Goal: Task Accomplishment & Management: Complete application form

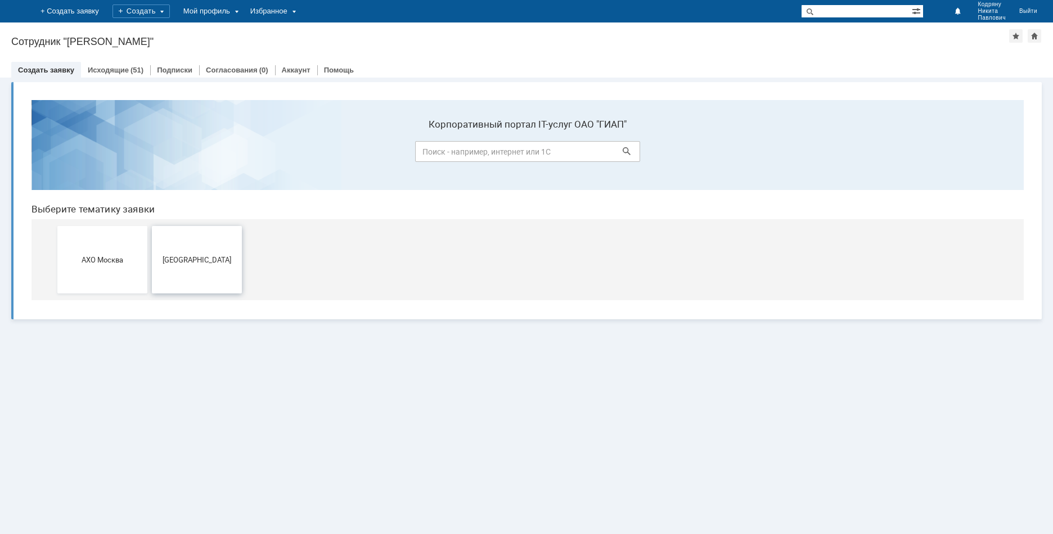
click at [211, 253] on button "[GEOGRAPHIC_DATA]" at bounding box center [197, 259] width 90 height 67
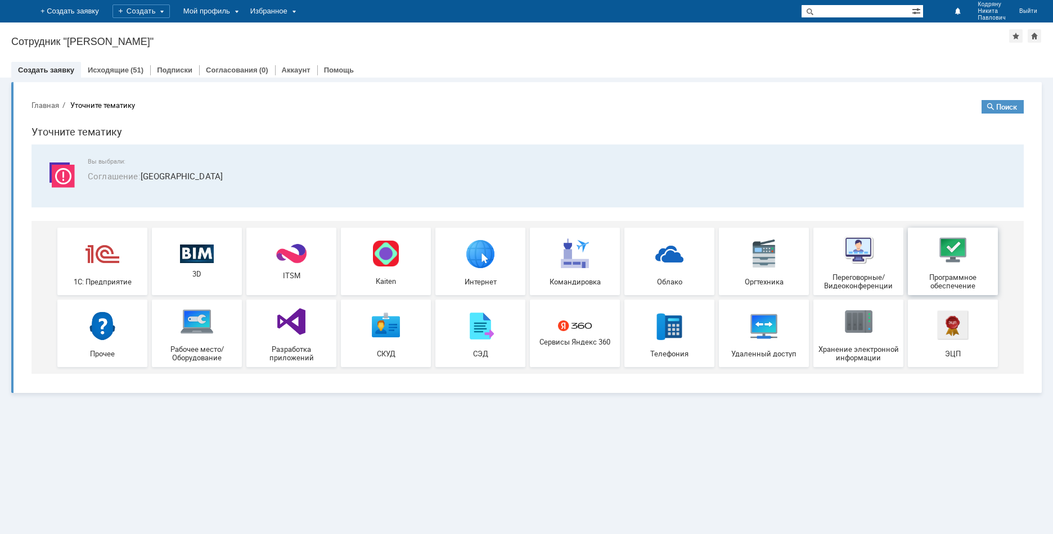
click at [937, 252] on img at bounding box center [953, 250] width 34 height 34
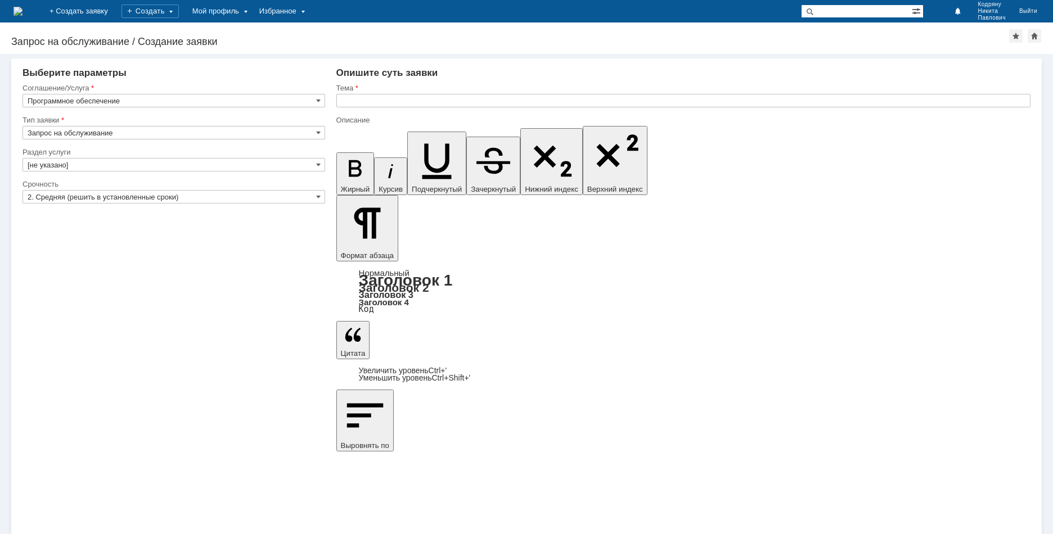
click at [106, 133] on input "Запрос на обслуживание" at bounding box center [173, 132] width 303 height 13
click at [195, 141] on div "[не указано] Запрос на обслуживание" at bounding box center [173, 154] width 301 height 30
click at [157, 167] on div "Запрос на обслуживание" at bounding box center [173, 161] width 301 height 12
click at [127, 165] on input "[не указано]" at bounding box center [173, 164] width 303 height 13
type input "Запрос на обслуживание"
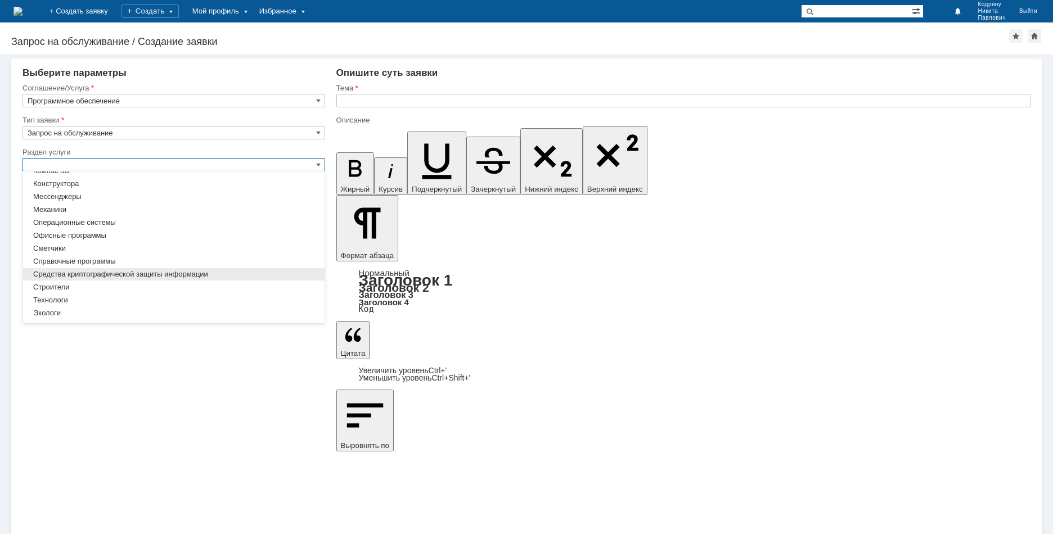
scroll to position [69, 0]
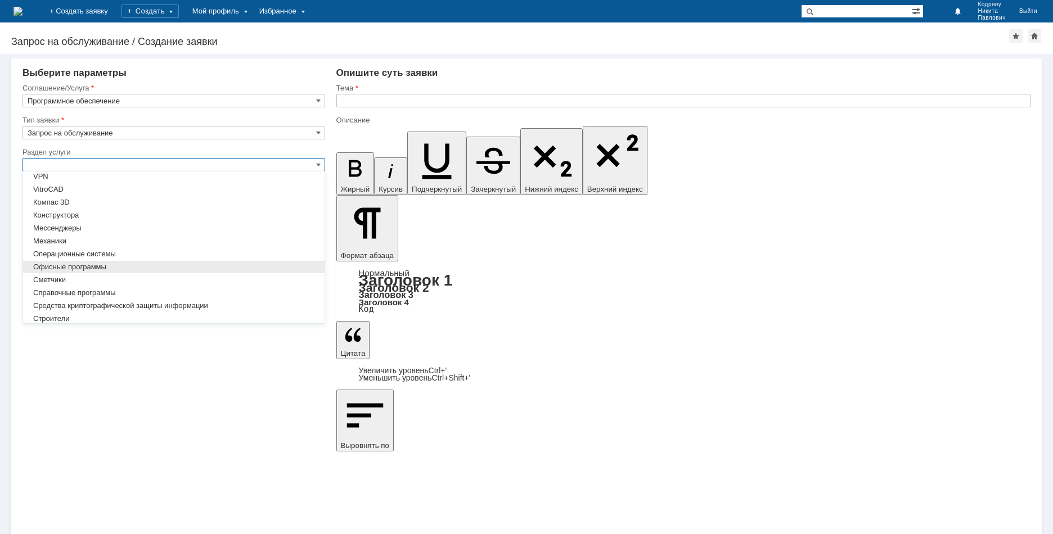
click at [137, 264] on span "Офисные программы" at bounding box center [174, 267] width 292 height 9
type input "Офисные программы"
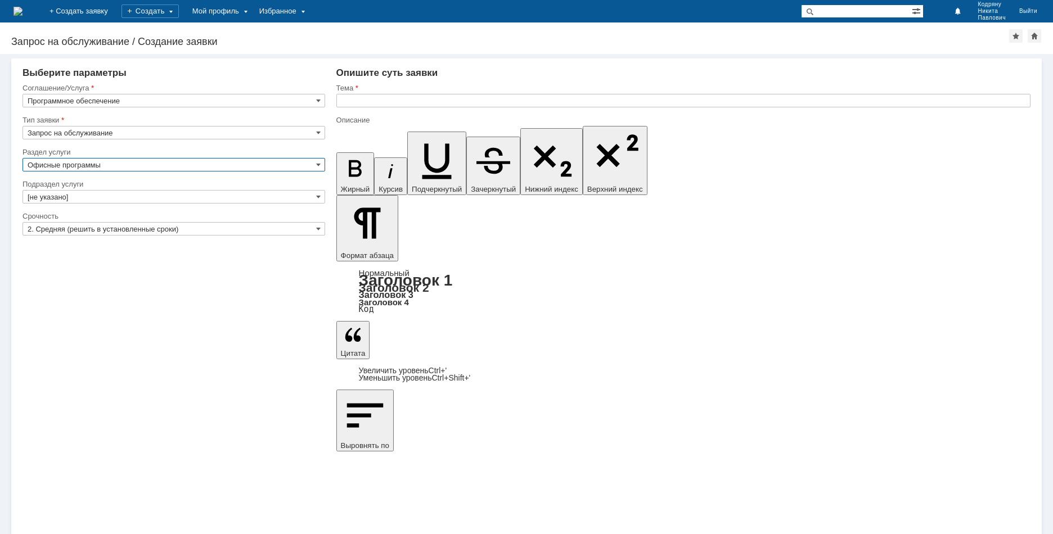
click at [107, 192] on input "[не указано]" at bounding box center [173, 196] width 303 height 13
type input "Офисные программы"
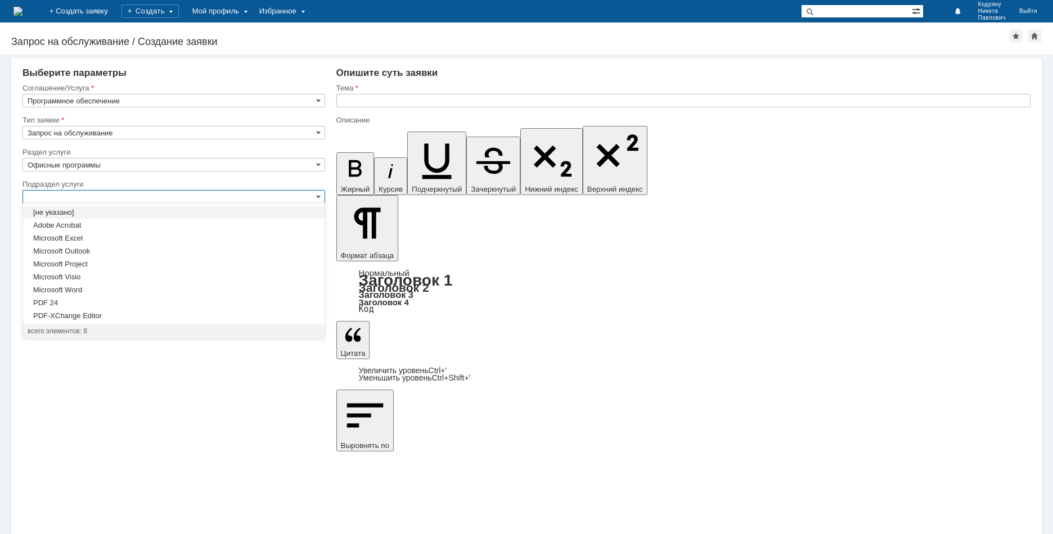
click at [109, 164] on input "Офисные программы" at bounding box center [173, 164] width 303 height 13
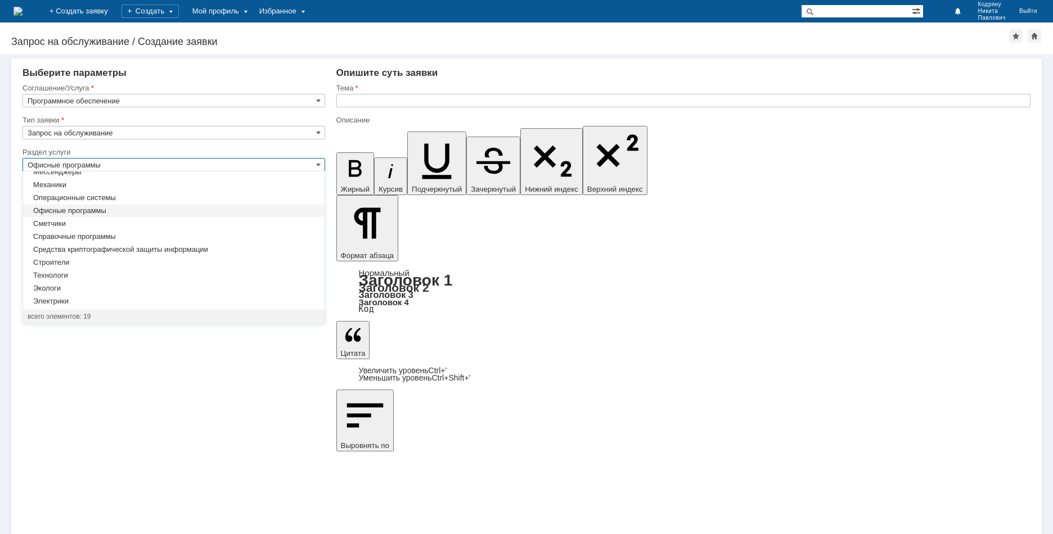
type input "[не указано]"
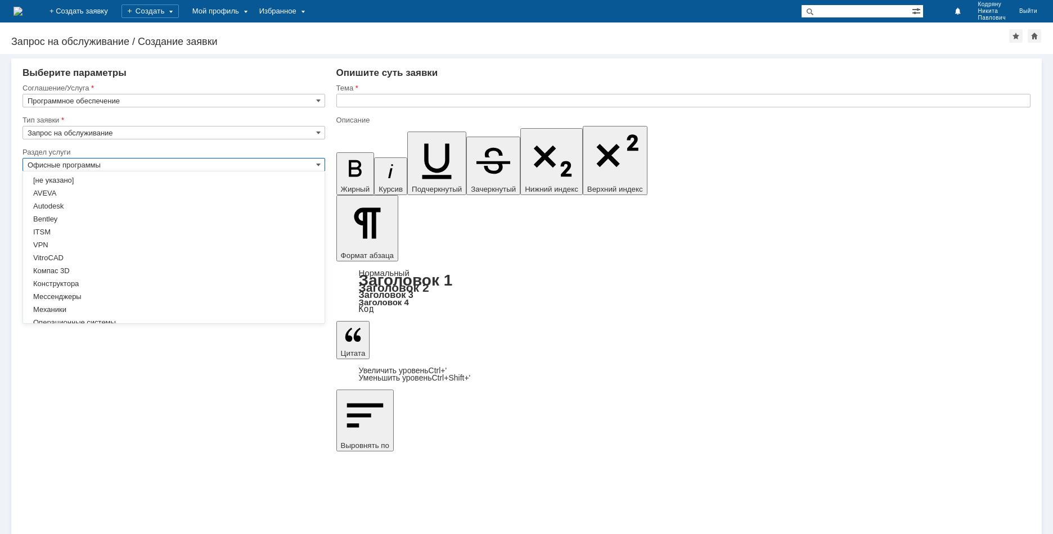
click at [149, 166] on input "Офисные программы" at bounding box center [173, 164] width 303 height 13
click at [204, 413] on div "Внимание! Выберите параметры Соглашение/Услуга Программное обеспечение Тип заяв…" at bounding box center [526, 294] width 1053 height 480
type input "Офисные программы"
click at [114, 189] on div "Подраздел услуги [не указано]" at bounding box center [173, 195] width 303 height 32
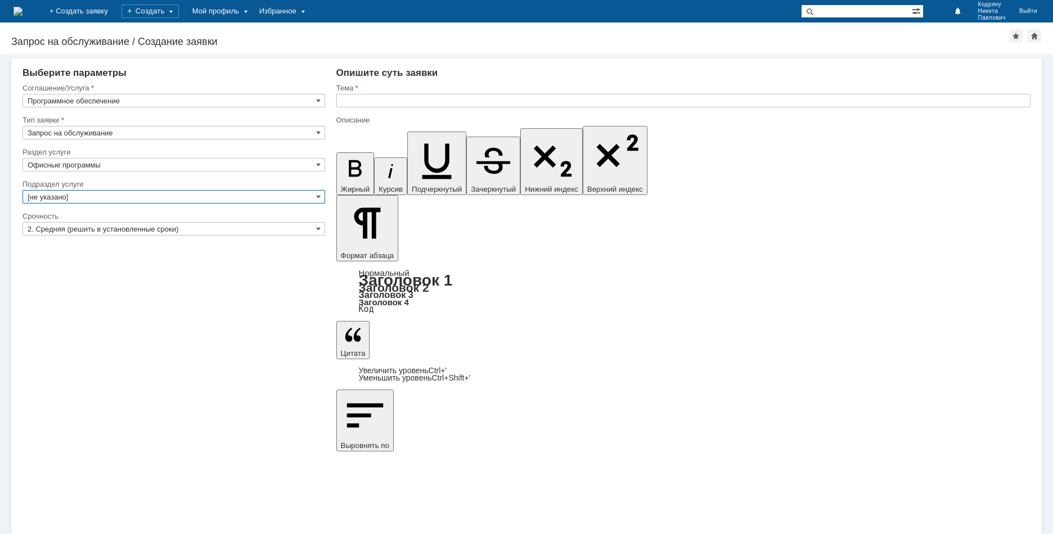
click at [131, 199] on input "[не указано]" at bounding box center [173, 196] width 303 height 13
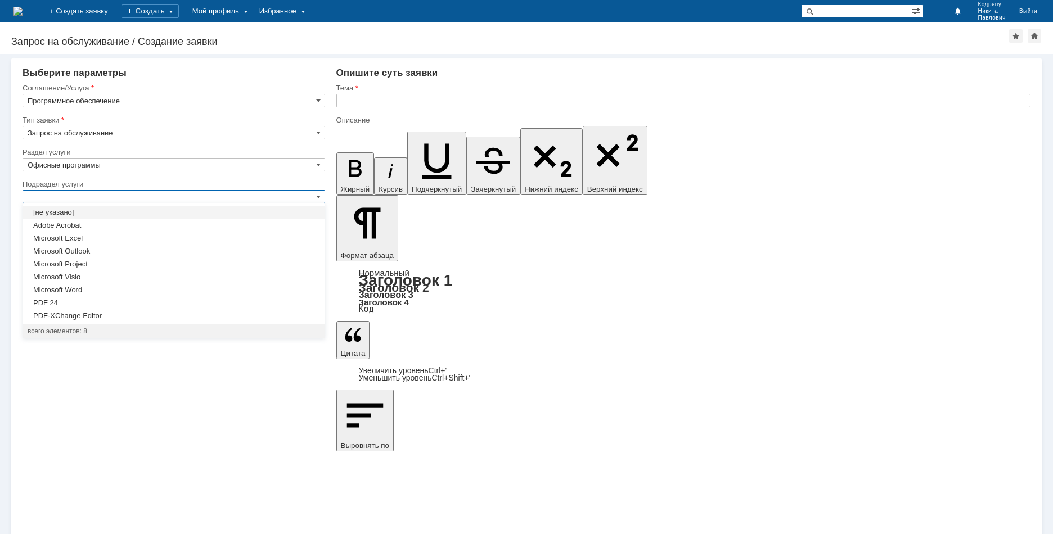
click at [104, 391] on div "Внимание! Выберите параметры Соглашение/Услуга Программное обеспечение Тип заяв…" at bounding box center [526, 294] width 1053 height 480
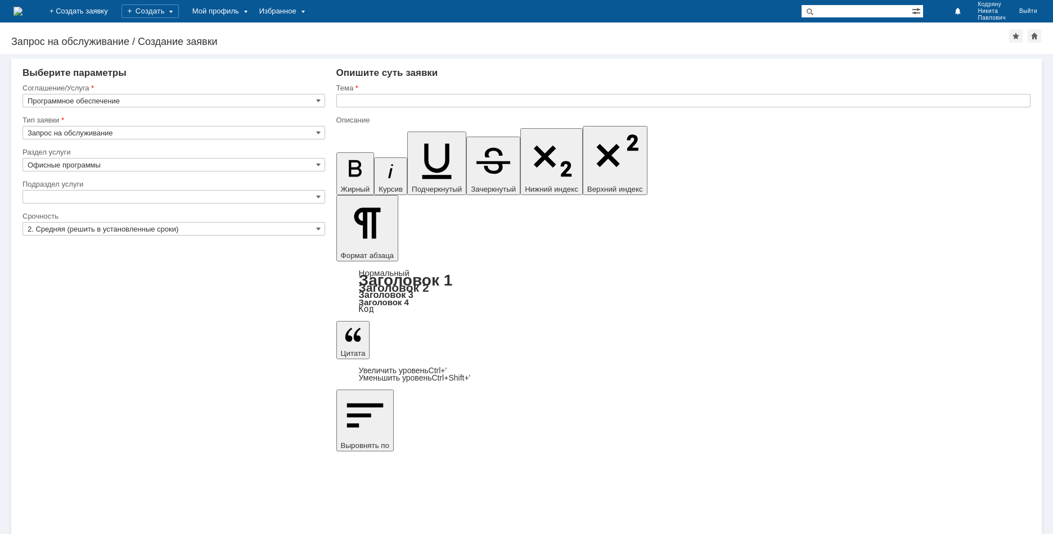
type input "[не указано]"
click at [96, 234] on input "2. Средняя (решить в установленные сроки)" at bounding box center [173, 228] width 303 height 13
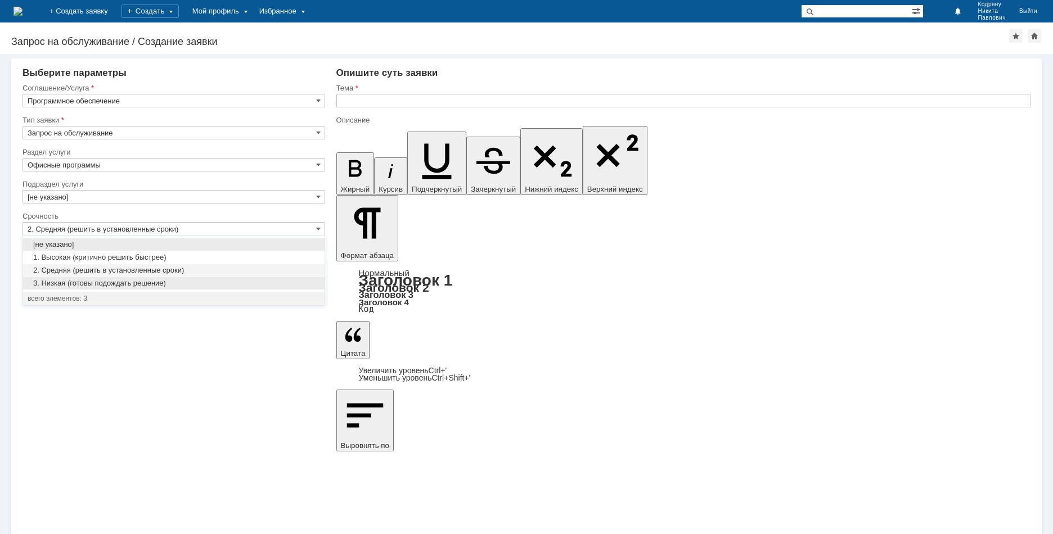
click at [75, 286] on span "3. Низкая (готовы подождать решение)" at bounding box center [174, 283] width 292 height 9
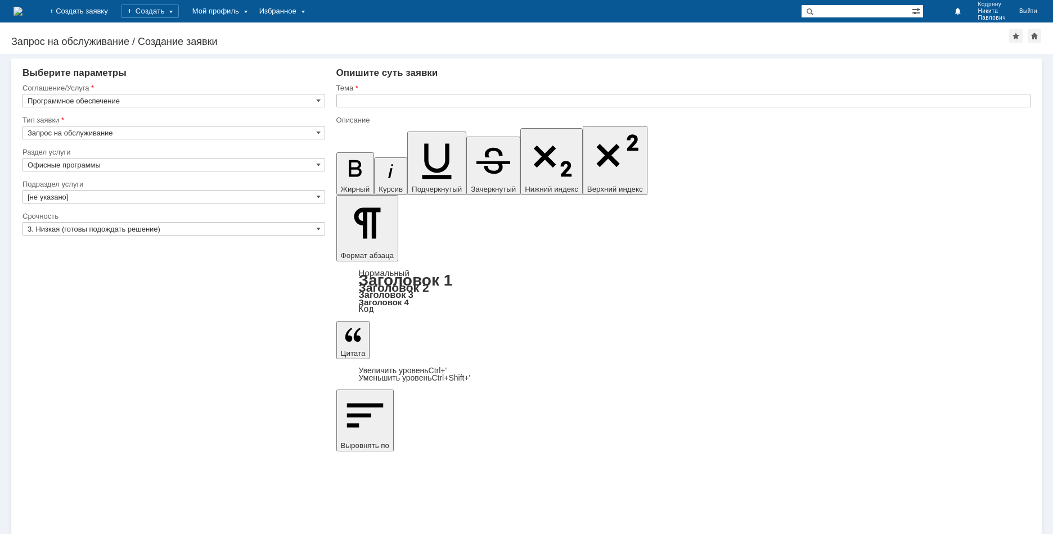
click at [247, 396] on div "Внимание! Выберите параметры Соглашение/Услуга Программное обеспечение Тип заяв…" at bounding box center [526, 294] width 1053 height 480
type input "3. Низкая (готовы подождать решение)"
click at [396, 103] on input "text" at bounding box center [683, 100] width 694 height 13
type input "J"
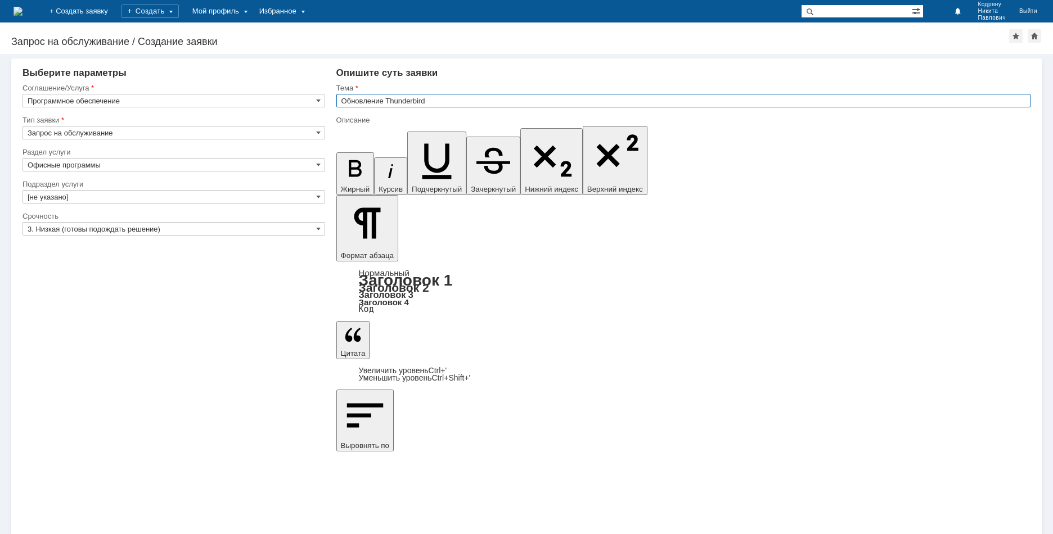
type input "Обновление Thunderbird"
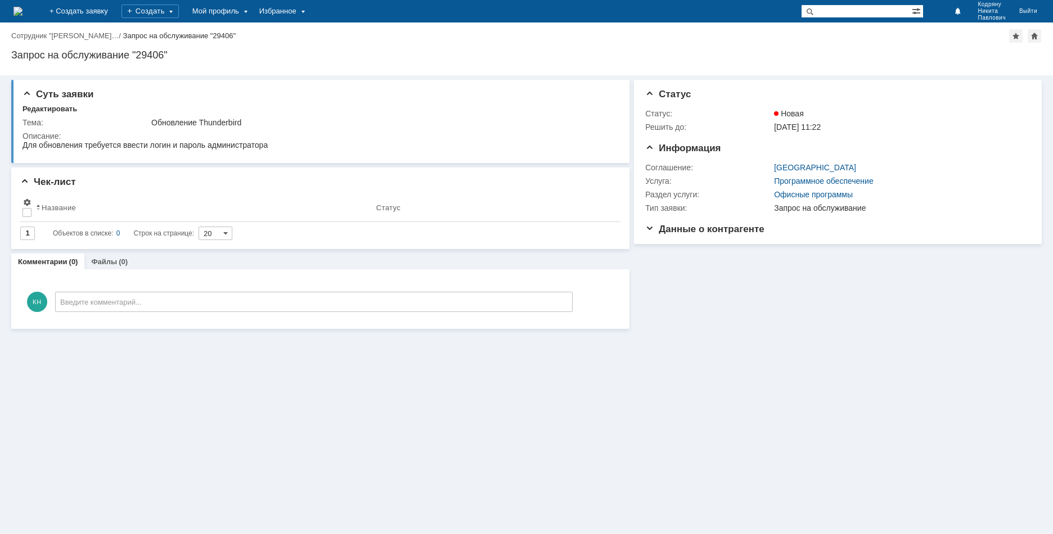
click at [251, 422] on div "Суть заявки Редактировать Тема: Обновление Thunderbird Описание: Чек-лист Резул…" at bounding box center [526, 304] width 1053 height 459
